Goal: Task Accomplishment & Management: Manage account settings

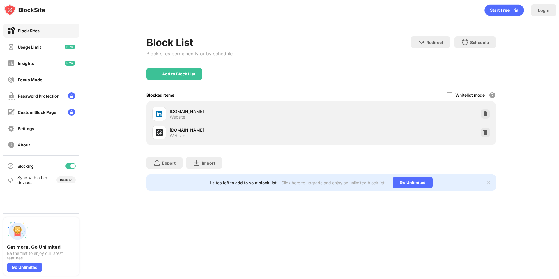
drag, startPoint x: 486, startPoint y: 117, endPoint x: 447, endPoint y: 146, distance: 49.3
click at [447, 146] on div "Block List Block sites permanently or by schedule Redirect Choose a site to be …" at bounding box center [322, 113] width 350 height 154
click at [483, 133] on img at bounding box center [486, 133] width 6 height 6
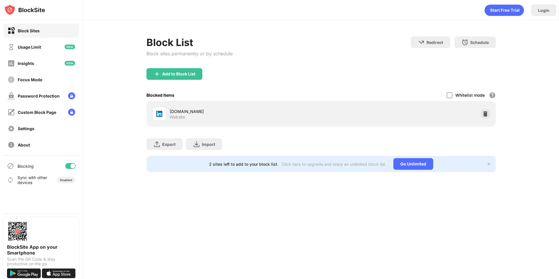
click at [490, 115] on div "[DOMAIN_NAME] Website" at bounding box center [321, 114] width 343 height 19
click at [484, 114] on img at bounding box center [486, 114] width 6 height 6
